Goal: Browse casually

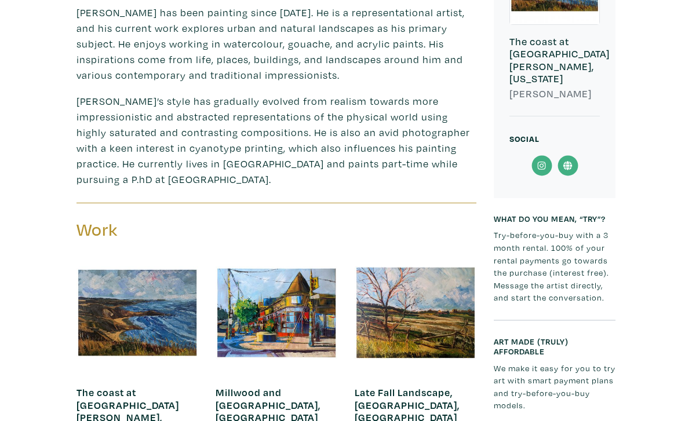
scroll to position [441, 0]
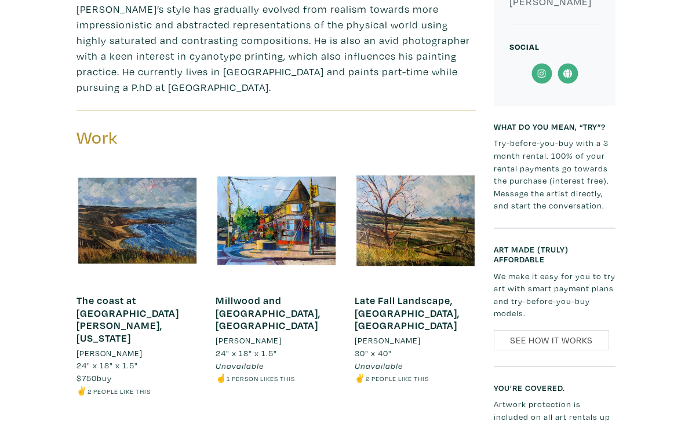
click at [103, 127] on h3 "Work" at bounding box center [172, 138] width 191 height 22
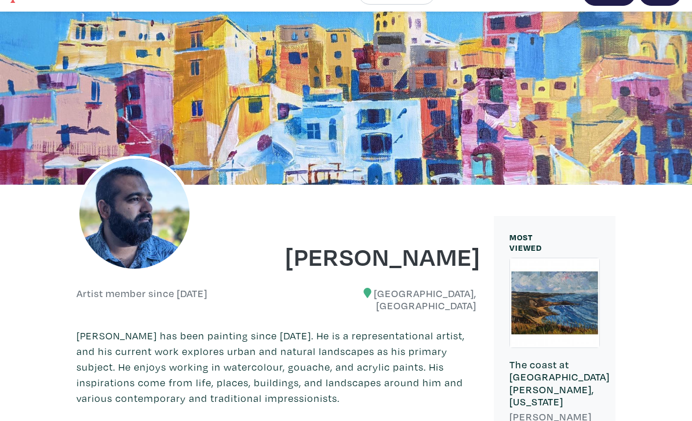
scroll to position [104, 0]
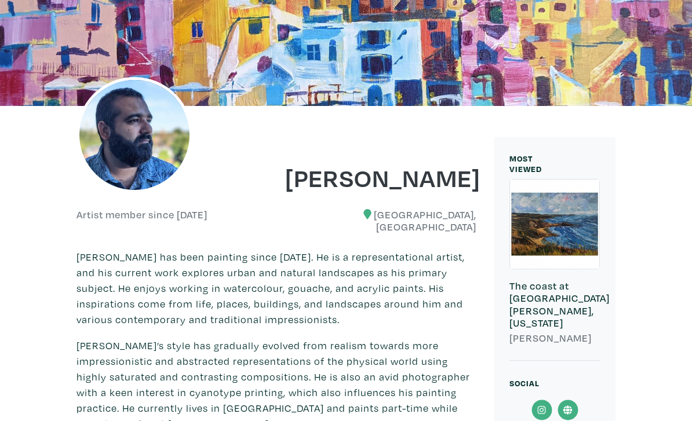
click at [409, 171] on h1 "[PERSON_NAME]" at bounding box center [380, 177] width 191 height 31
click at [430, 184] on h1 "[PERSON_NAME]" at bounding box center [380, 177] width 191 height 31
click at [559, 228] on div at bounding box center [554, 224] width 89 height 89
